Goal: Navigation & Orientation: Find specific page/section

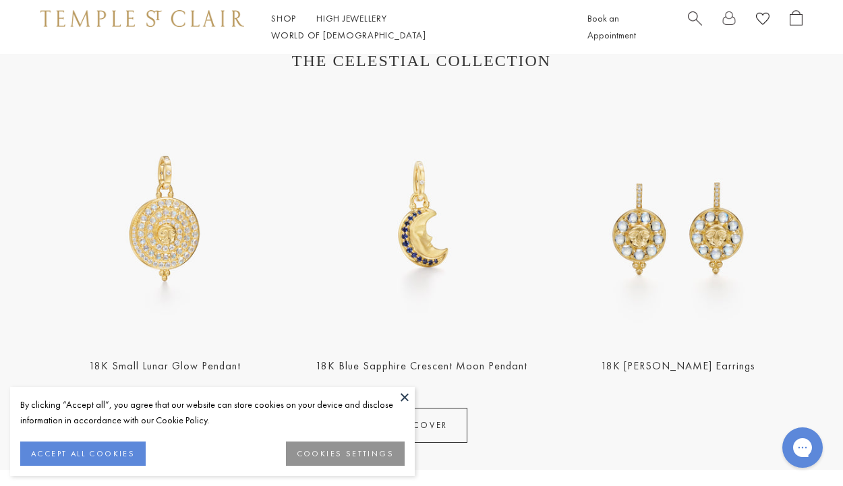
scroll to position [487, 0]
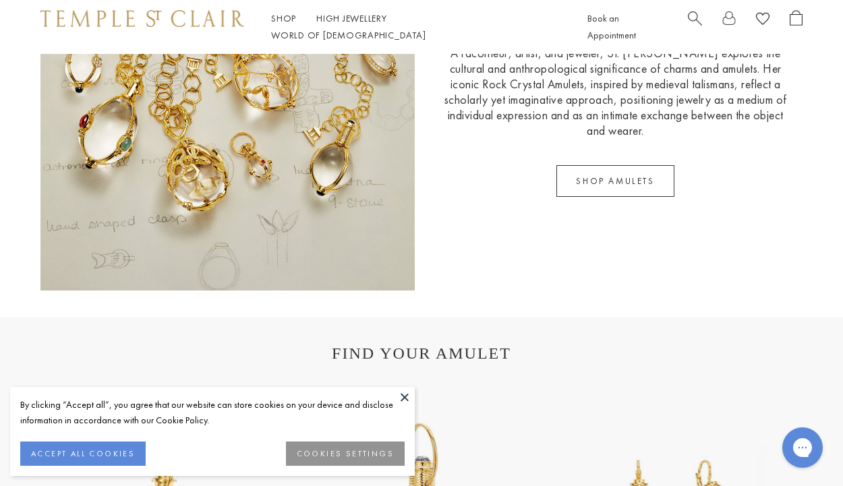
scroll to position [2044, 0]
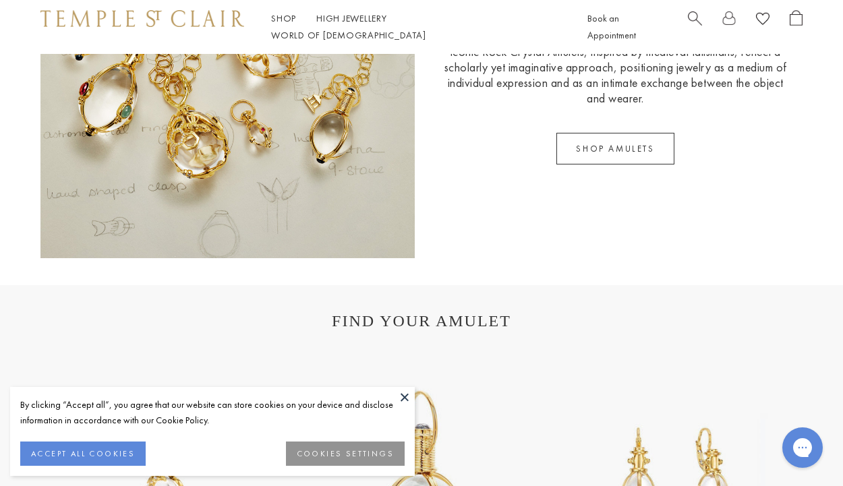
click at [403, 398] on button at bounding box center [404, 397] width 20 height 20
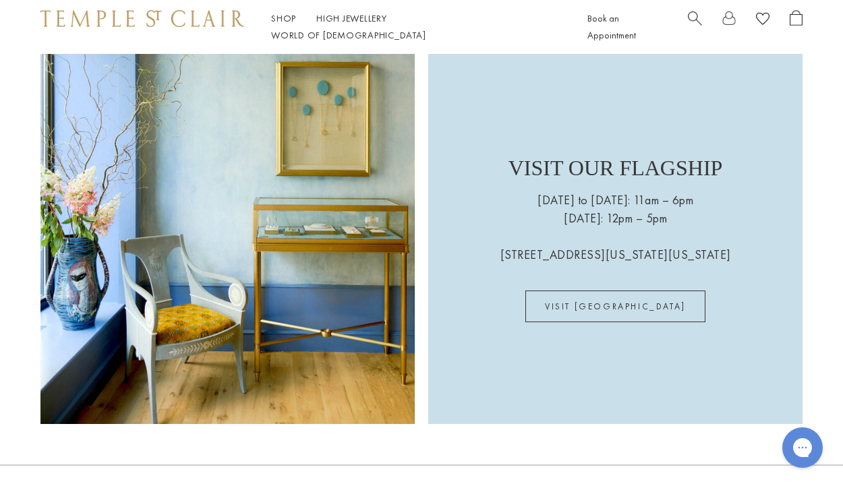
scroll to position [3390, 0]
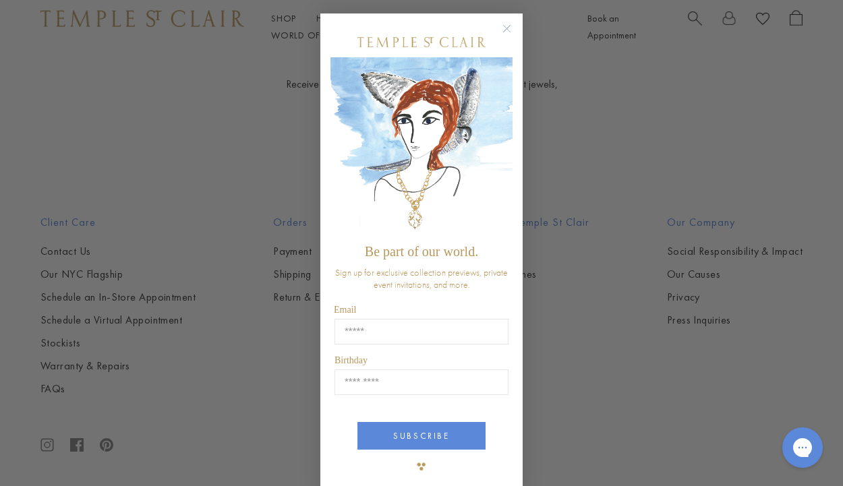
click at [500, 29] on circle "Close dialog" at bounding box center [507, 29] width 16 height 16
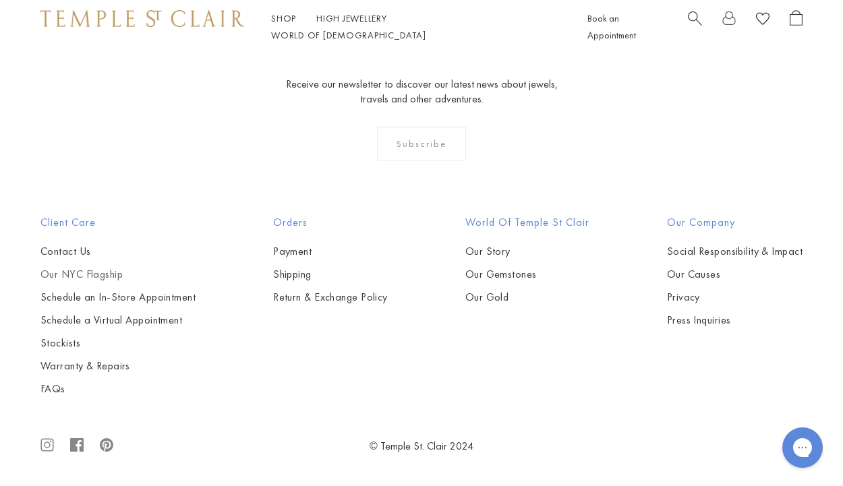
click at [103, 272] on link "Our NYC Flagship" at bounding box center [117, 274] width 155 height 15
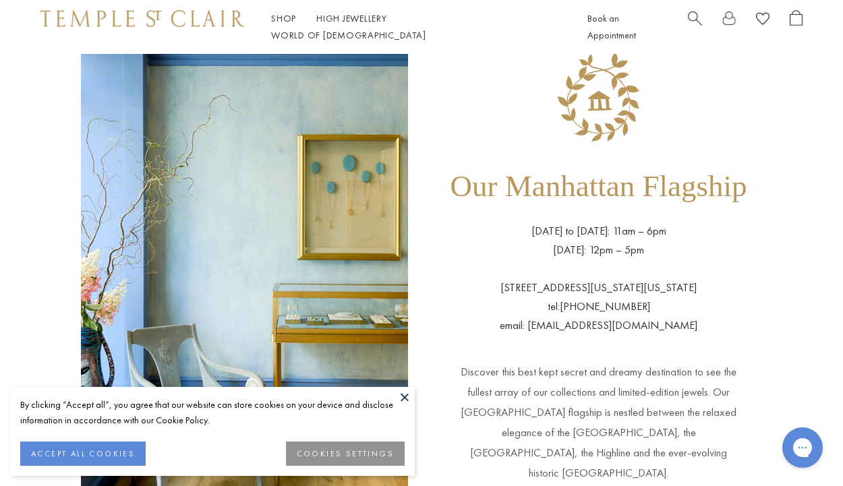
scroll to position [52, 0]
